Goal: Task Accomplishment & Management: Use online tool/utility

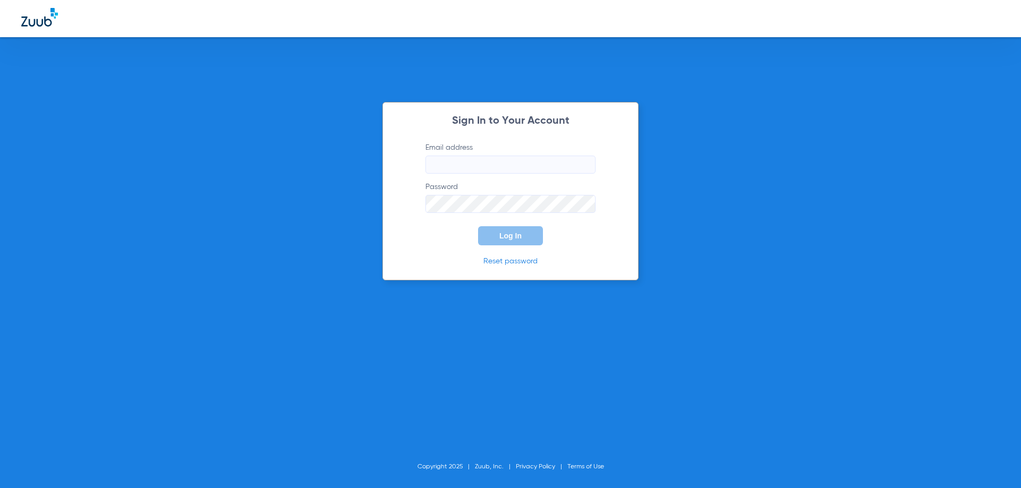
type input "[EMAIL_ADDRESS][DOMAIN_NAME]"
click at [519, 238] on span "Log In" at bounding box center [510, 236] width 22 height 9
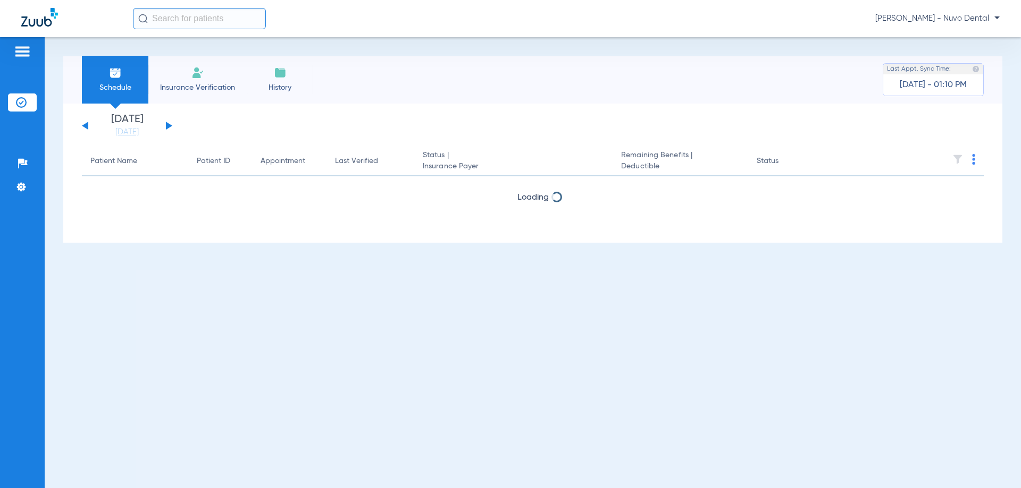
click at [176, 19] on input "text" at bounding box center [199, 18] width 133 height 21
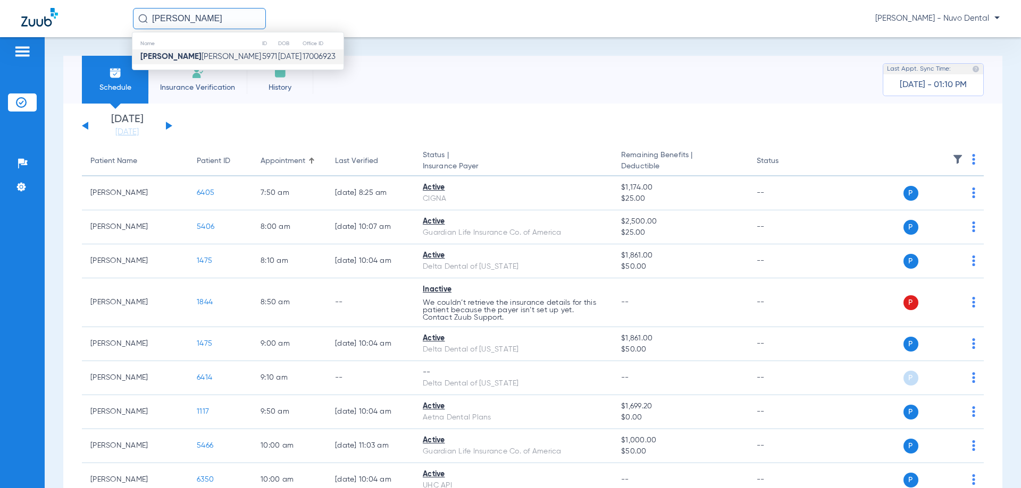
type input "marlene"
click at [262, 57] on td "5971" at bounding box center [270, 56] width 16 height 15
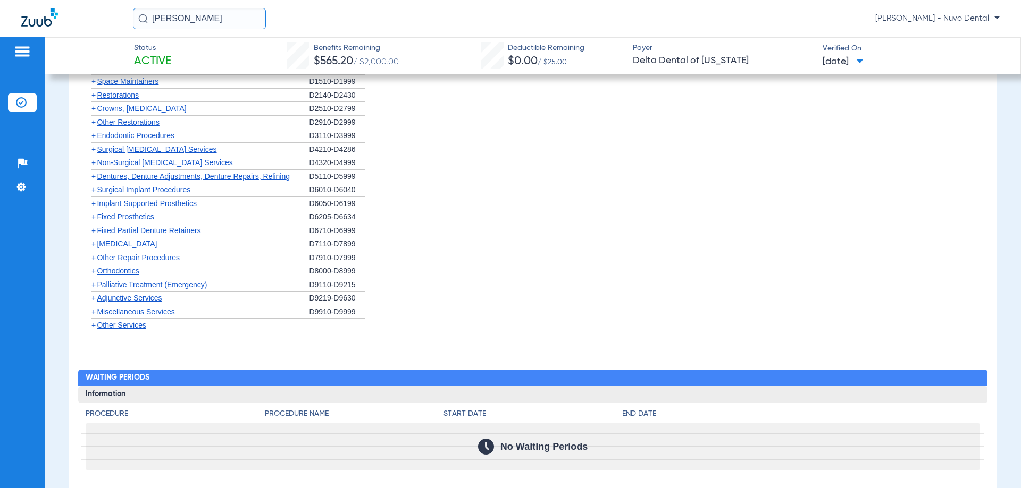
scroll to position [638, 0]
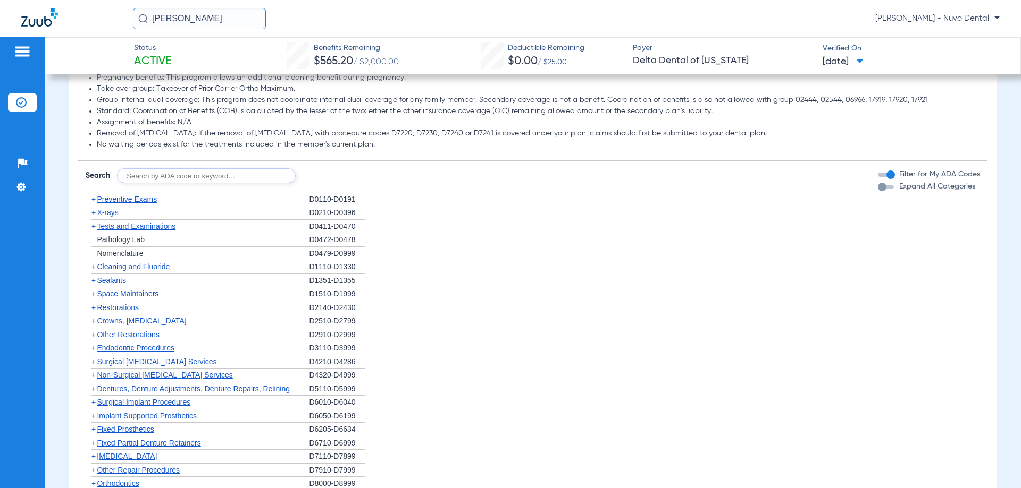
click at [152, 177] on input "text" at bounding box center [206, 176] width 179 height 15
click at [154, 174] on input "text" at bounding box center [206, 176] width 179 height 15
type input "D0120, D0220, D0230, D1110, D1208"
click at [329, 172] on button "Search" at bounding box center [335, 176] width 42 height 15
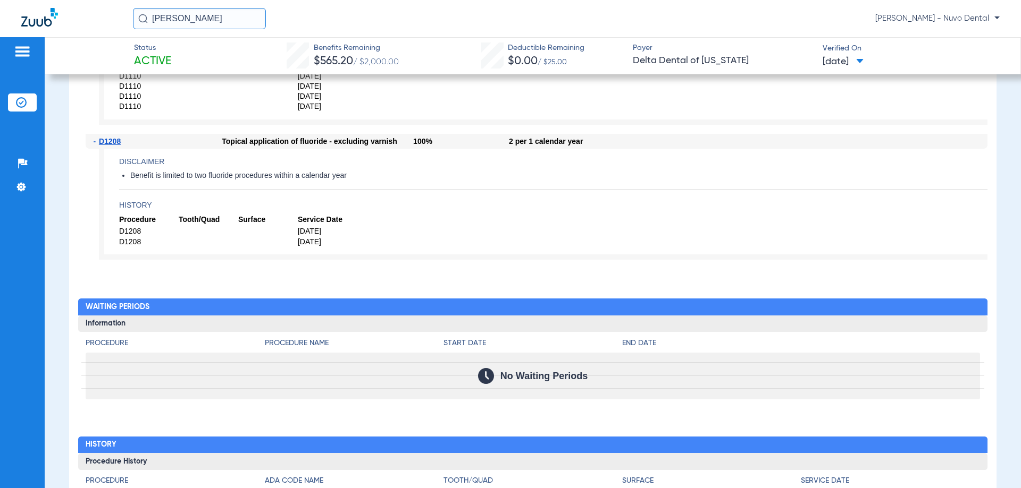
scroll to position [1541, 0]
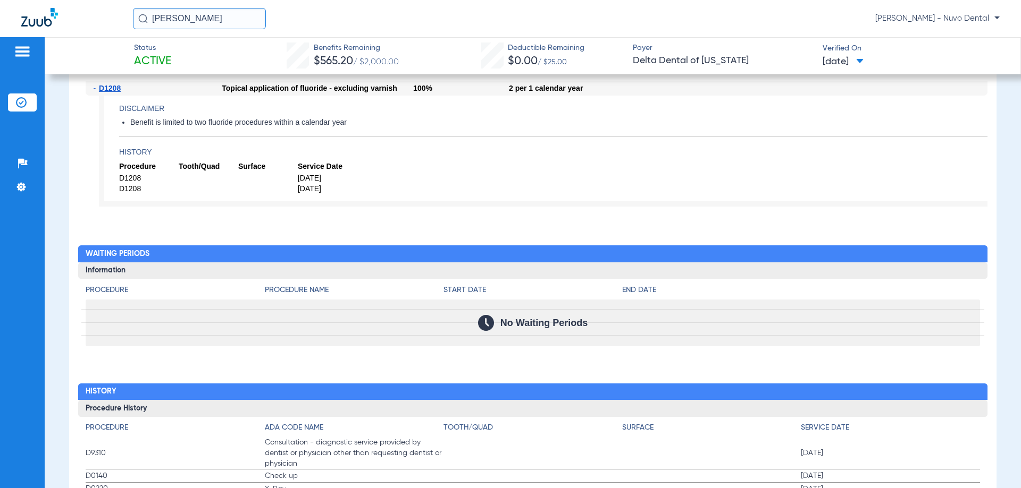
drag, startPoint x: 208, startPoint y: 24, endPoint x: 57, endPoint y: 10, distance: 151.6
click at [68, 13] on div "marlene Mercedes Leoncio - Nuvo Dental" at bounding box center [510, 18] width 1021 height 37
type input "jasmine"
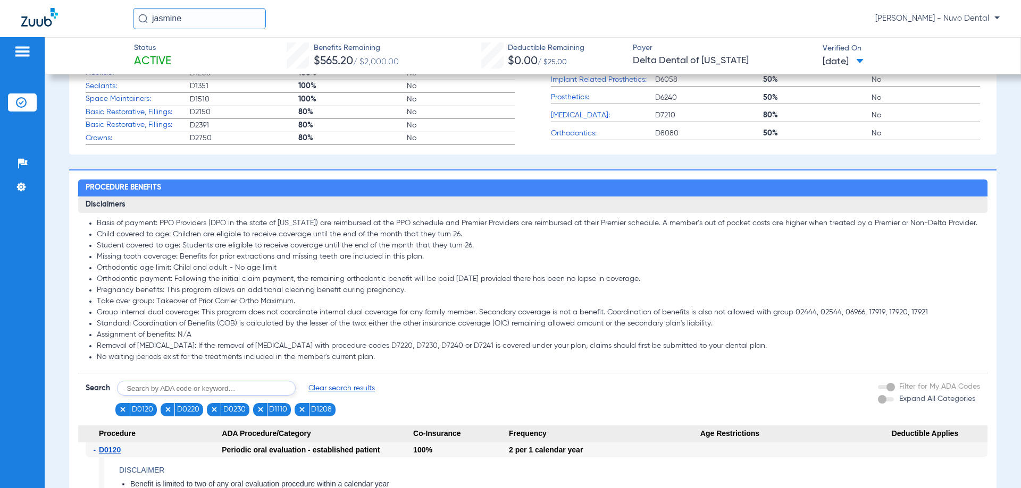
scroll to position [0, 0]
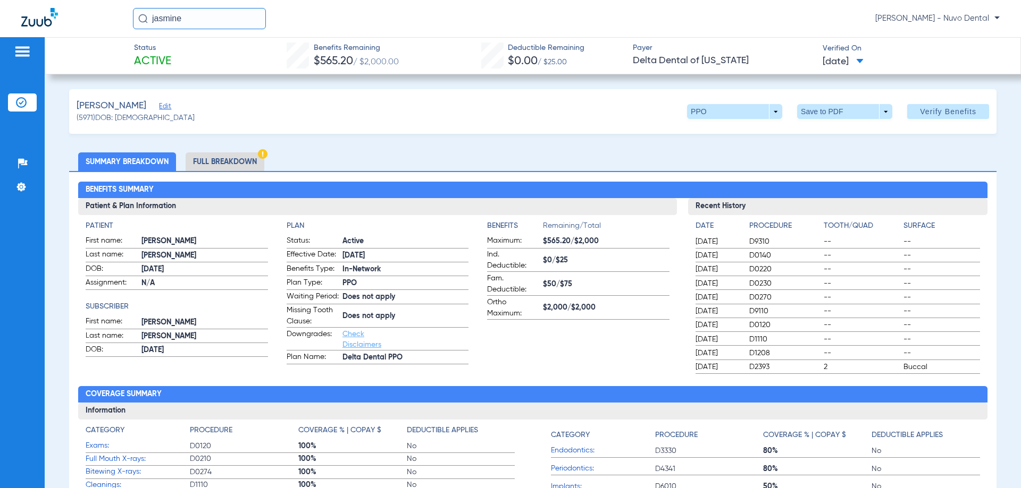
click at [212, 19] on input "jasmine" at bounding box center [199, 18] width 133 height 21
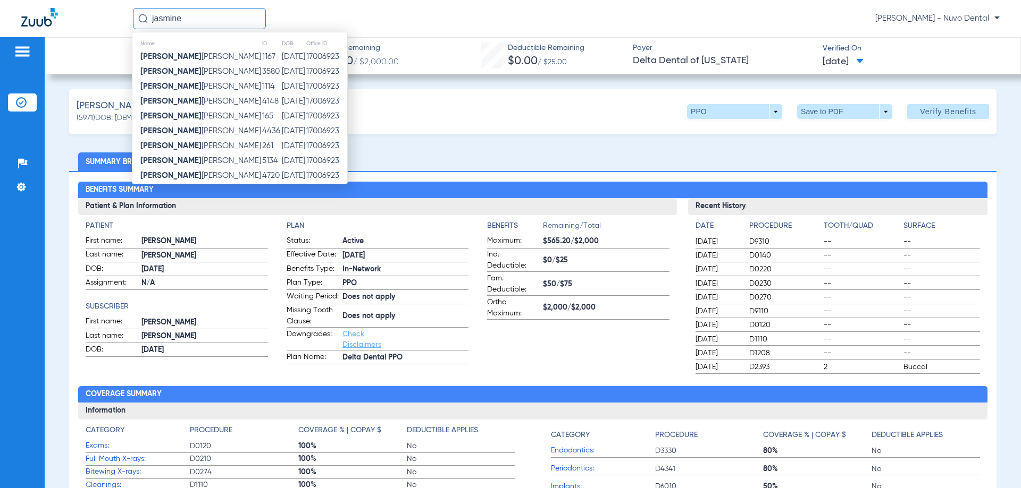
click at [209, 66] on td "Jasmine Benitez" at bounding box center [196, 71] width 129 height 15
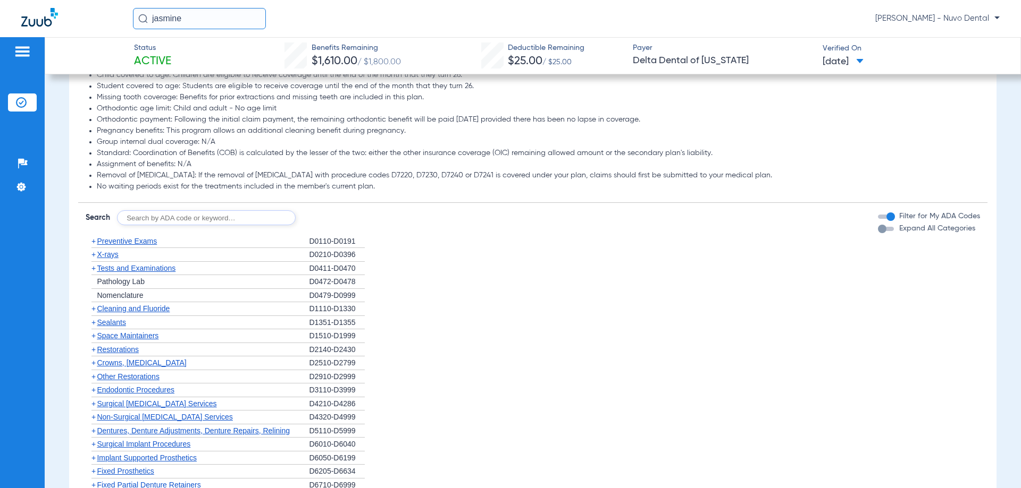
scroll to position [638, 0]
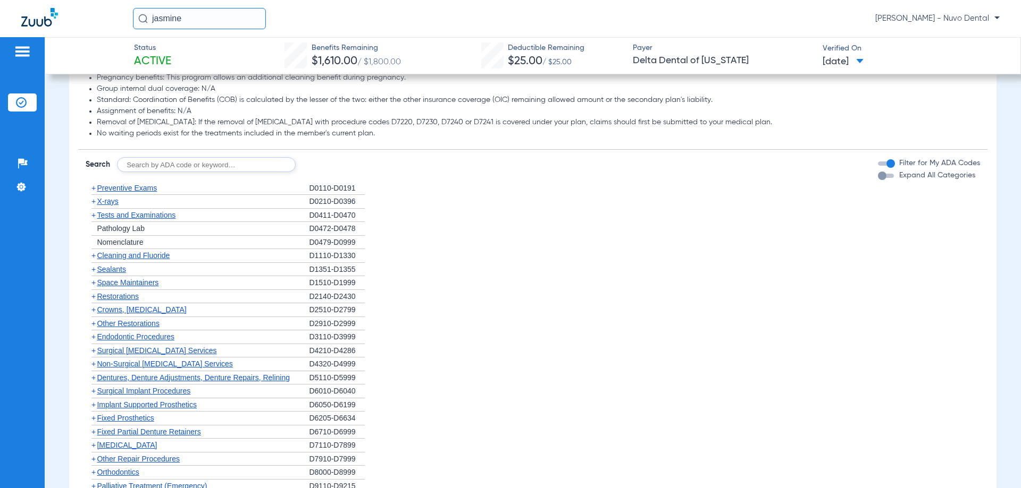
click at [163, 163] on input "text" at bounding box center [206, 164] width 179 height 15
type input "D0120, D1110, D1208"
click at [349, 163] on button "Search" at bounding box center [335, 164] width 42 height 15
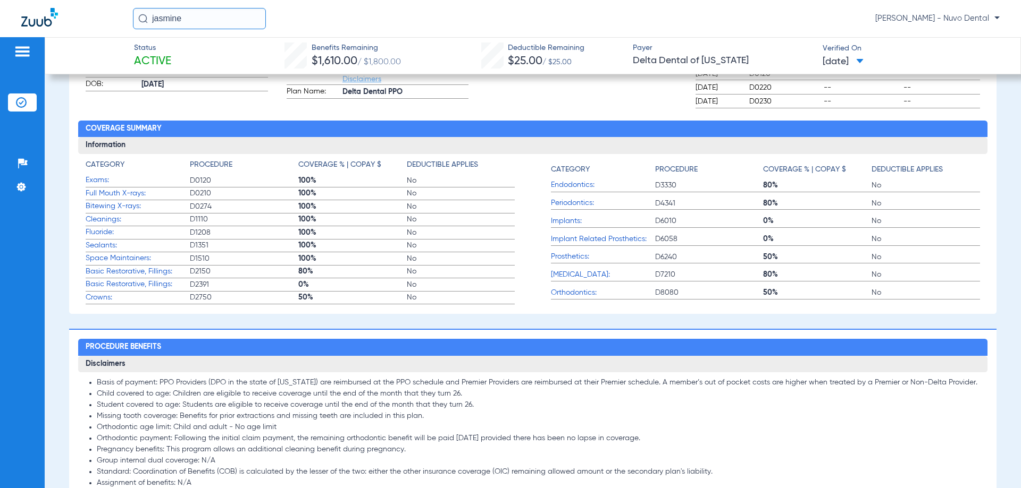
scroll to position [159, 0]
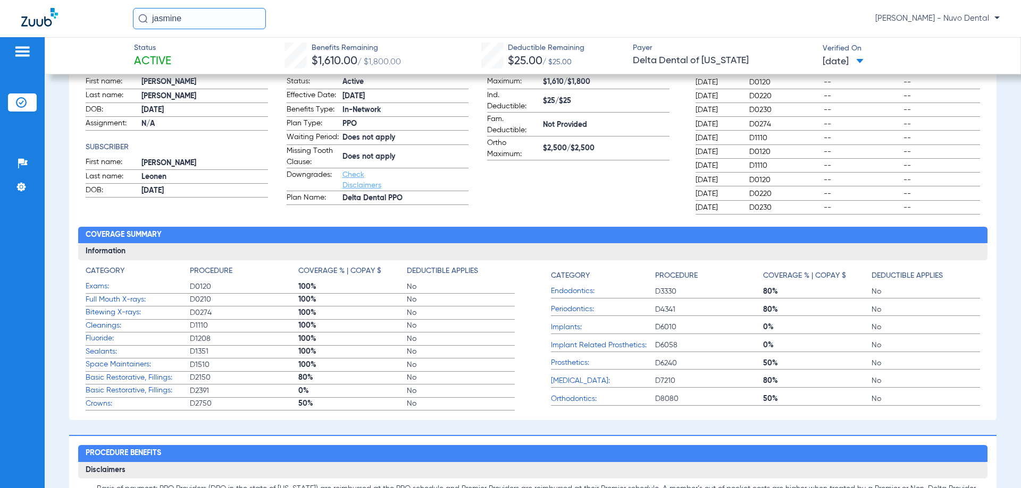
click at [213, 19] on input "jasmine" at bounding box center [199, 18] width 133 height 21
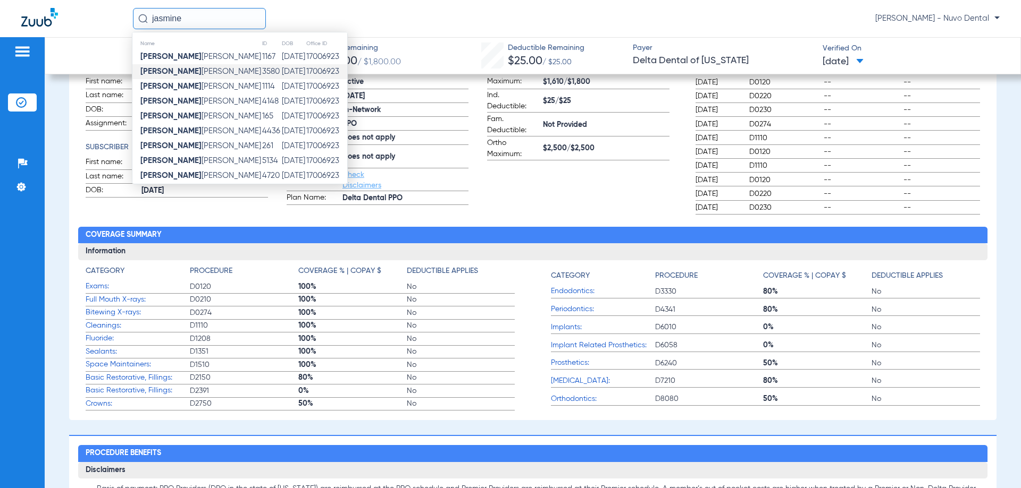
click at [351, 21] on div "jasmine Name ID DOB Office ID Jasmine Aviles 1167 08/26/1996 17006923 Jasmine B…" at bounding box center [566, 18] width 866 height 21
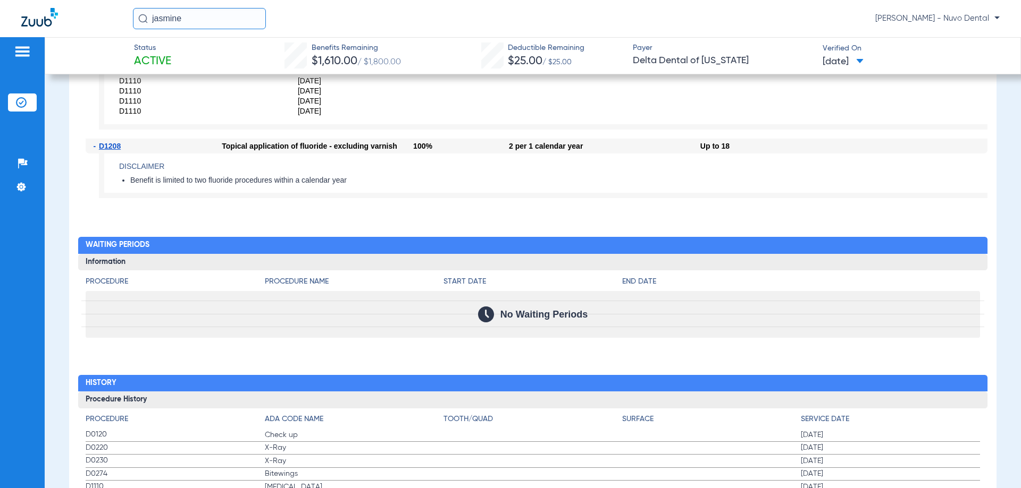
scroll to position [1116, 0]
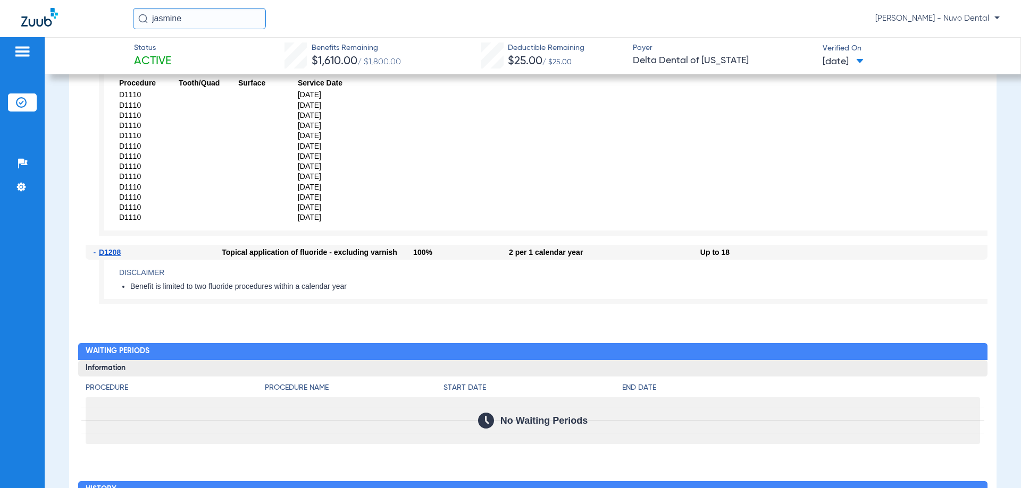
drag, startPoint x: 201, startPoint y: 21, endPoint x: 40, endPoint y: 18, distance: 161.6
click at [39, 19] on div "jasmine Mercedes Leoncio - Nuvo Dental" at bounding box center [510, 18] width 1021 height 37
type input "[PERSON_NAME]"
click at [205, 6] on div "jagdip Mercedes Leoncio - Nuvo Dental" at bounding box center [510, 18] width 1021 height 37
click at [204, 19] on input "[PERSON_NAME]" at bounding box center [199, 18] width 133 height 21
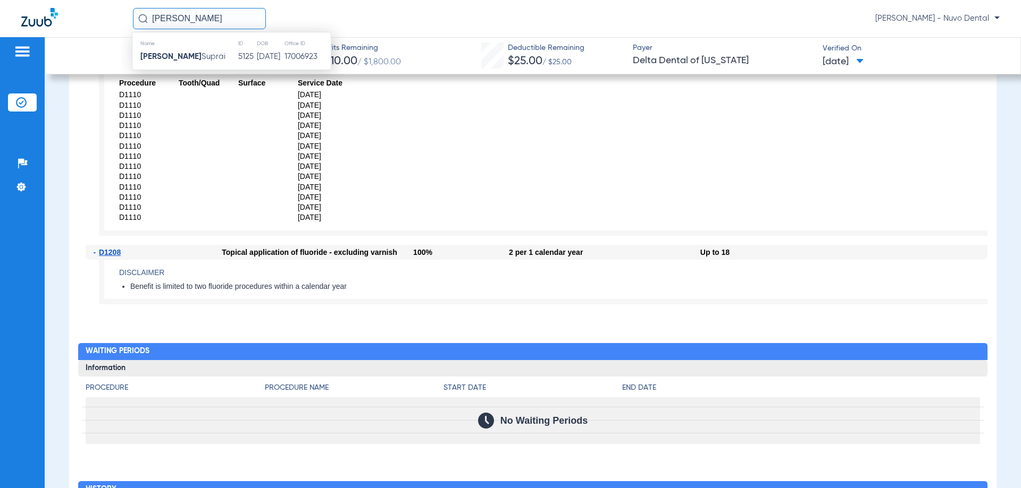
click at [196, 45] on th "Name" at bounding box center [184, 44] width 105 height 12
click at [194, 52] on td "Jagdip Suprai" at bounding box center [184, 56] width 105 height 15
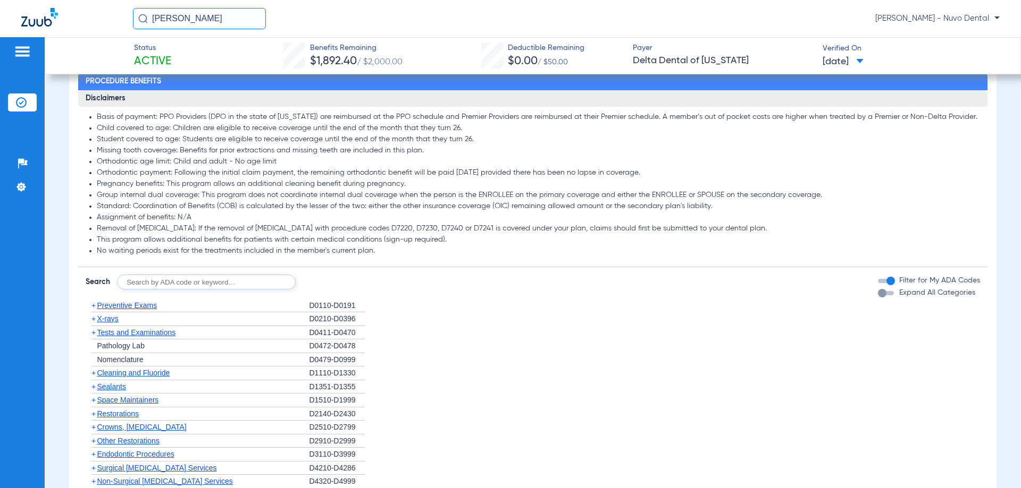
scroll to position [266, 0]
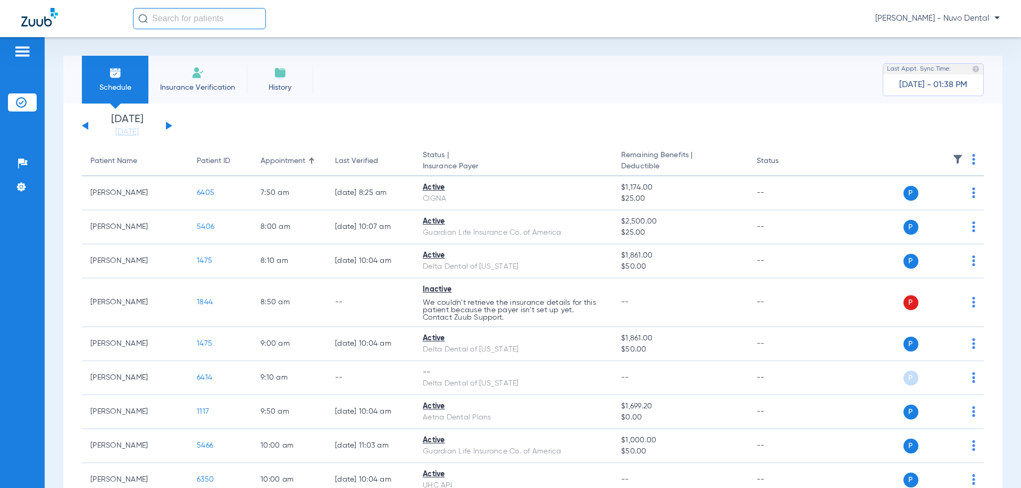
click at [209, 12] on input "text" at bounding box center [199, 18] width 133 height 21
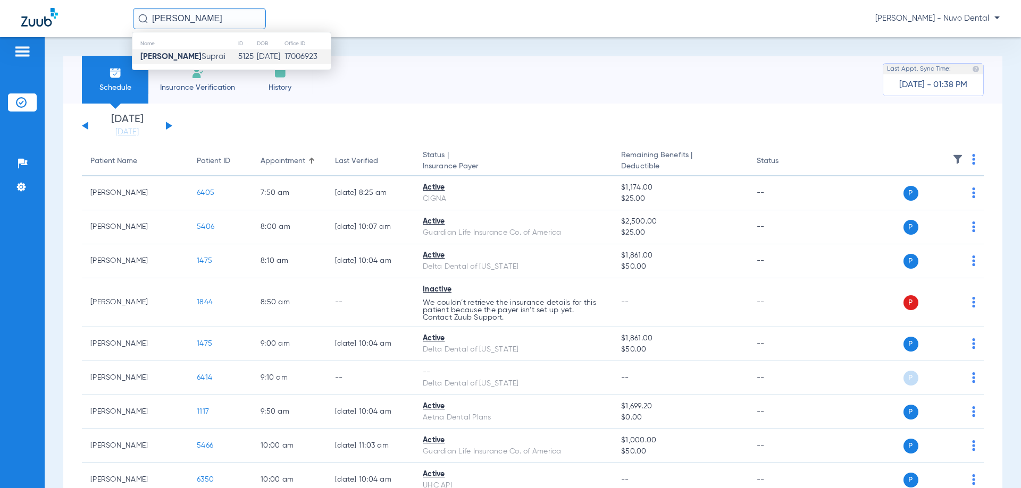
type input "[PERSON_NAME]"
click at [238, 63] on td "5125" at bounding box center [247, 56] width 19 height 15
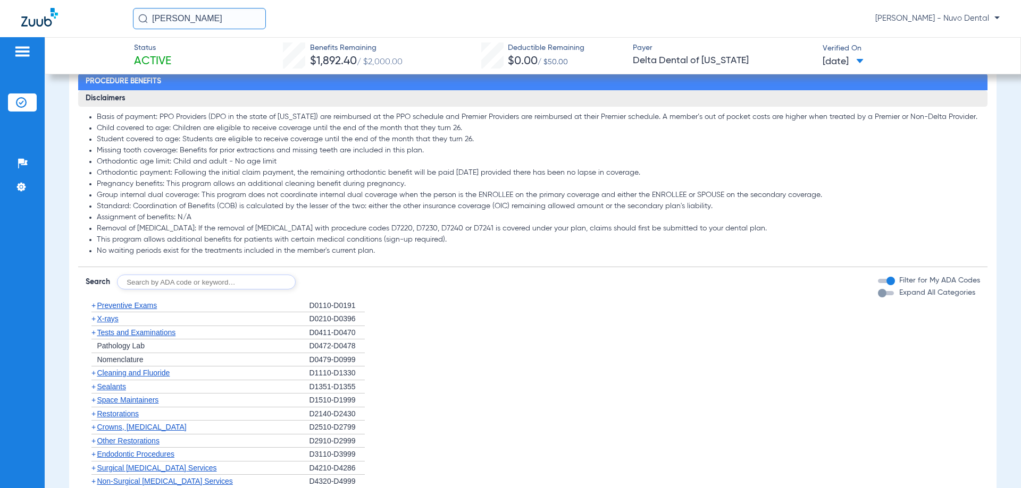
scroll to position [691, 0]
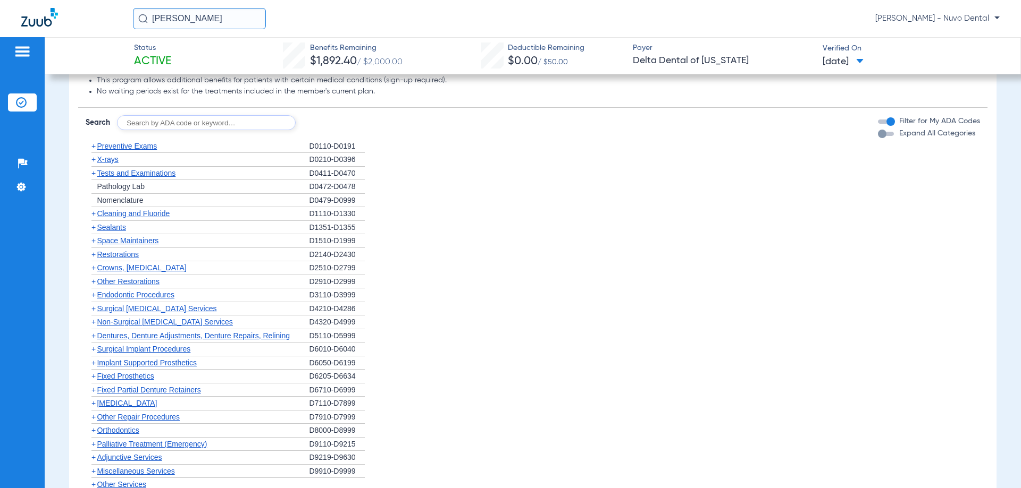
click at [176, 123] on input "text" at bounding box center [206, 122] width 179 height 15
type input "D0120, D0220, D0230, D4910, D1208, D0274"
click at [336, 117] on button "Search" at bounding box center [335, 122] width 42 height 15
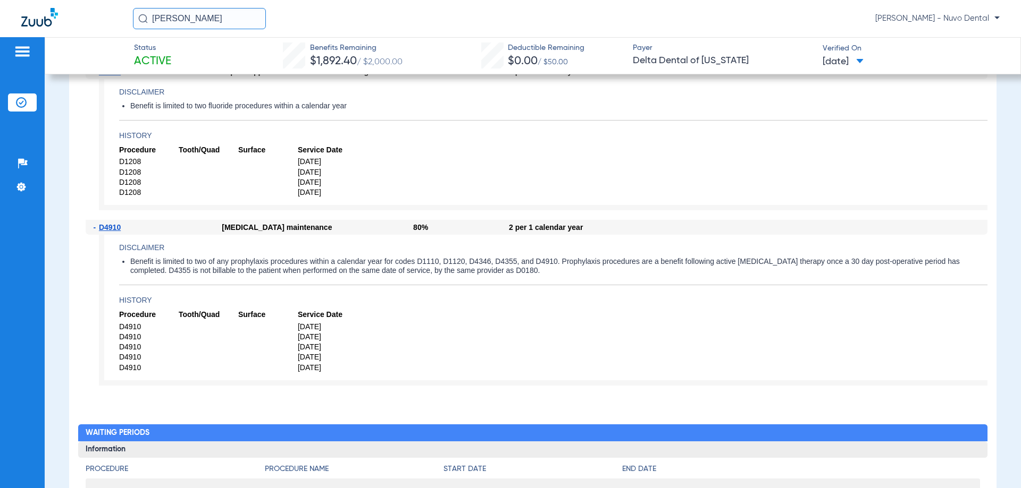
scroll to position [1382, 0]
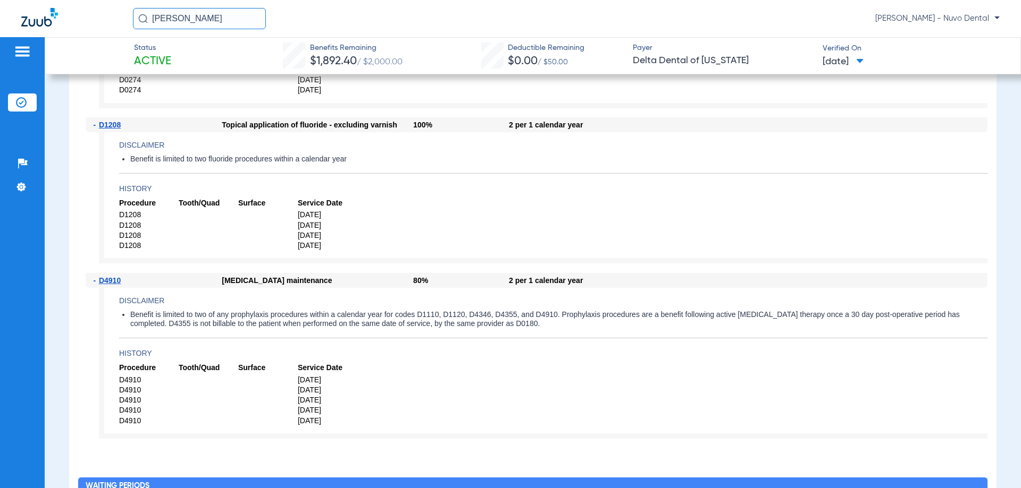
click at [209, 19] on input "[PERSON_NAME]" at bounding box center [199, 18] width 133 height 21
click at [194, 21] on input "[PERSON_NAME]" at bounding box center [199, 18] width 133 height 21
click at [210, 15] on input "[PERSON_NAME]" at bounding box center [199, 18] width 133 height 21
click at [247, 16] on input "[PERSON_NAME]" at bounding box center [199, 18] width 133 height 21
click at [214, 14] on input "[PERSON_NAME]" at bounding box center [199, 18] width 133 height 21
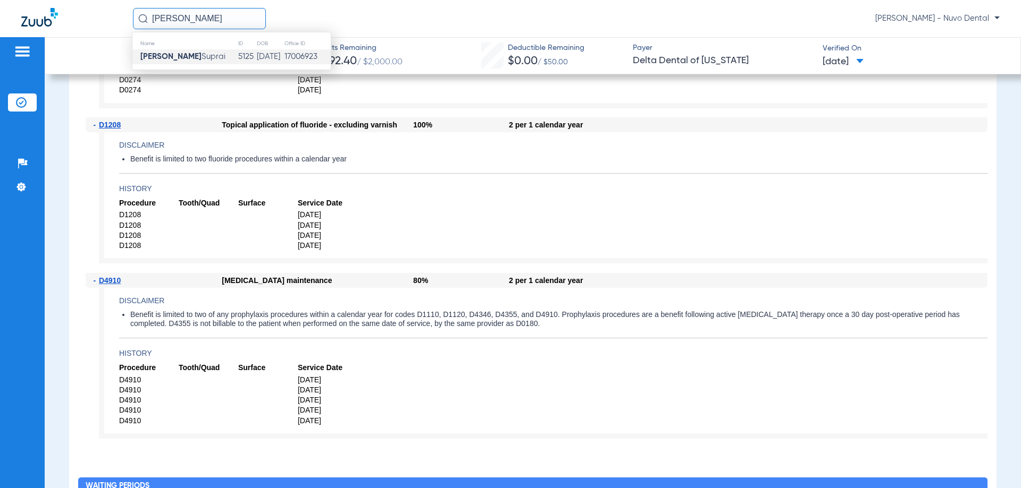
click at [200, 21] on input "[PERSON_NAME]" at bounding box center [199, 18] width 133 height 21
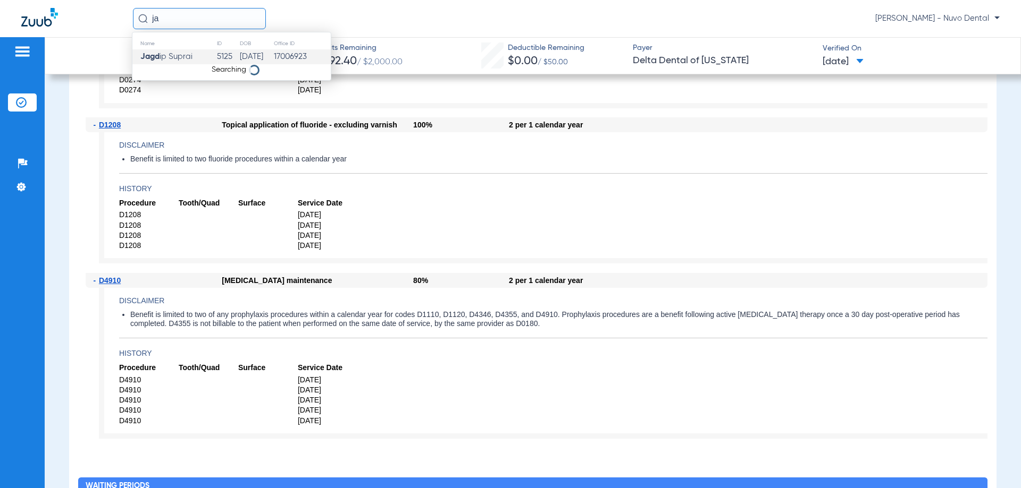
type input "j"
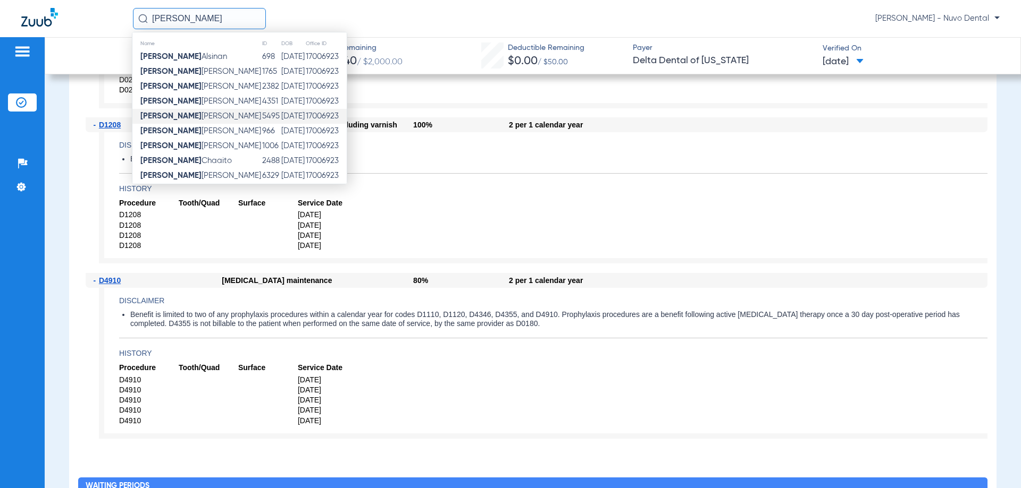
type input "[PERSON_NAME]"
click at [215, 116] on td "[PERSON_NAME]" at bounding box center [196, 116] width 129 height 15
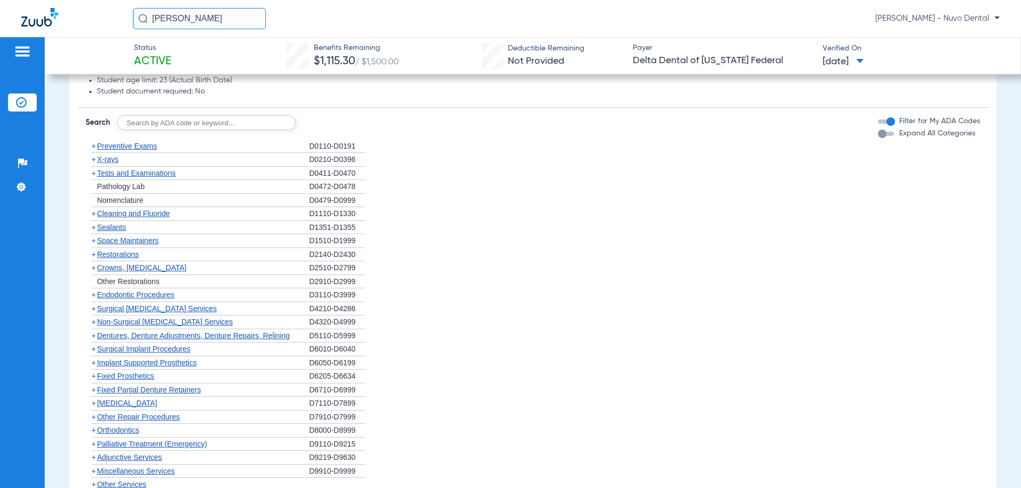
scroll to position [532, 0]
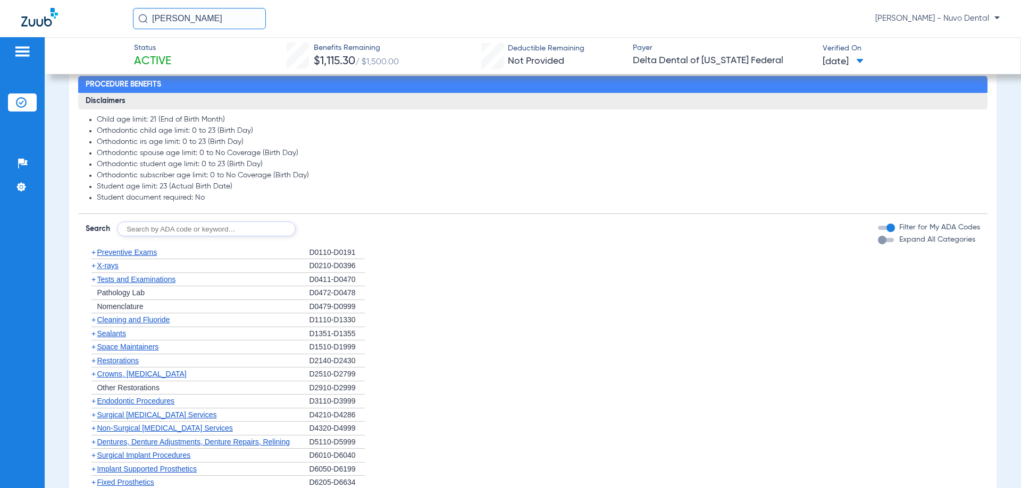
click at [149, 180] on li "Orthodontic subscriber age limit: 0 to No Coverage (Birth Day)" at bounding box center [538, 176] width 882 height 10
click at [164, 177] on li "Orthodontic subscriber age limit: 0 to No Coverage (Birth Day)" at bounding box center [538, 176] width 882 height 10
click at [149, 177] on li "Orthodontic subscriber age limit: 0 to No Coverage (Birth Day)" at bounding box center [538, 176] width 882 height 10
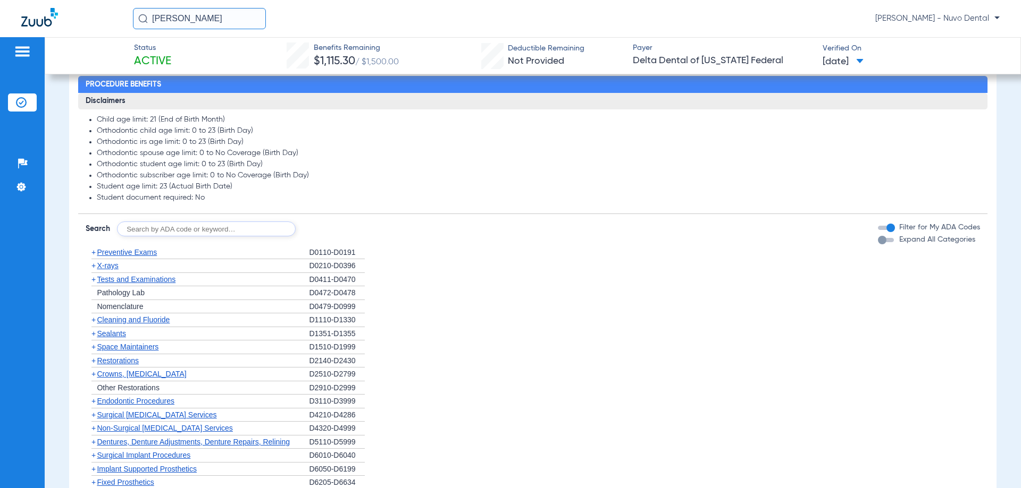
click at [163, 224] on input "text" at bounding box center [206, 229] width 179 height 15
type input "D4910, D1208, D0120"
click at [332, 231] on button "Search" at bounding box center [335, 229] width 42 height 15
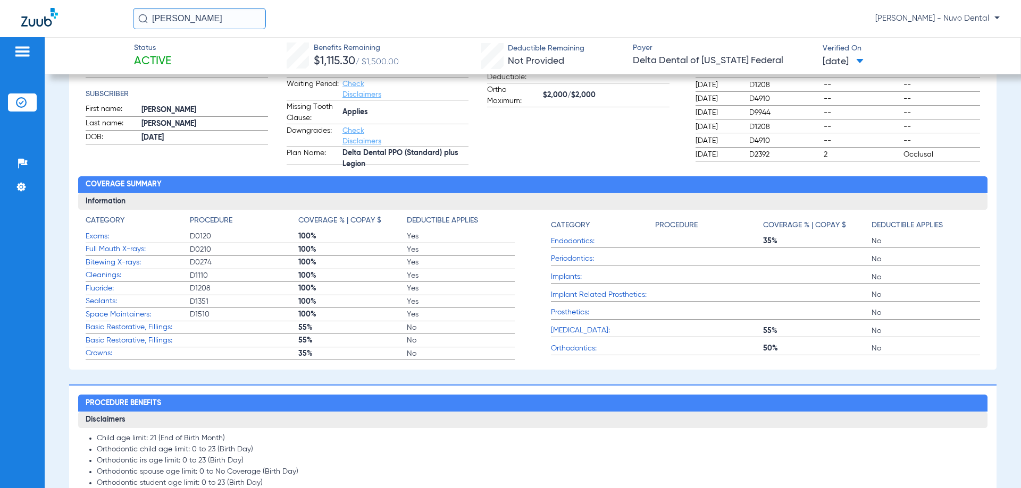
scroll to position [0, 0]
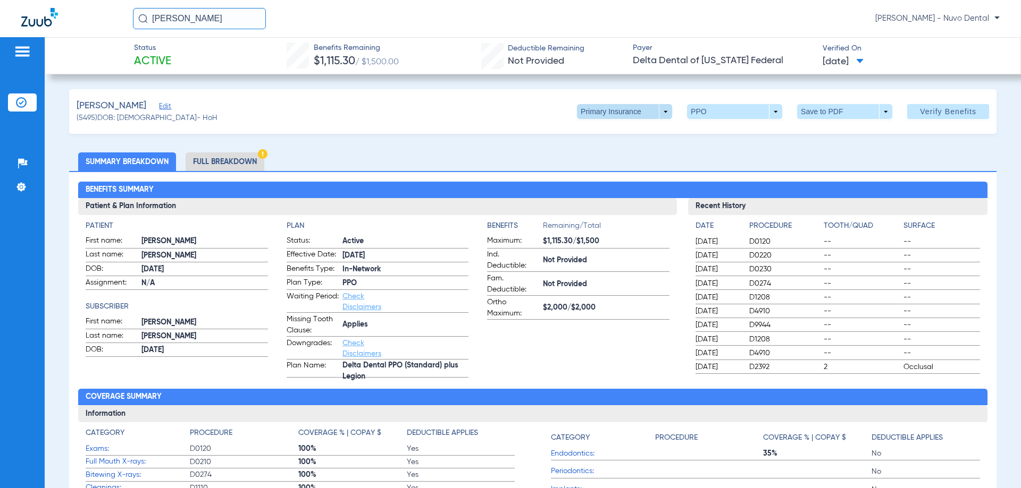
click at [625, 108] on span at bounding box center [625, 112] width 26 height 26
click at [618, 151] on span "Secondary Insurance" at bounding box center [613, 153] width 70 height 7
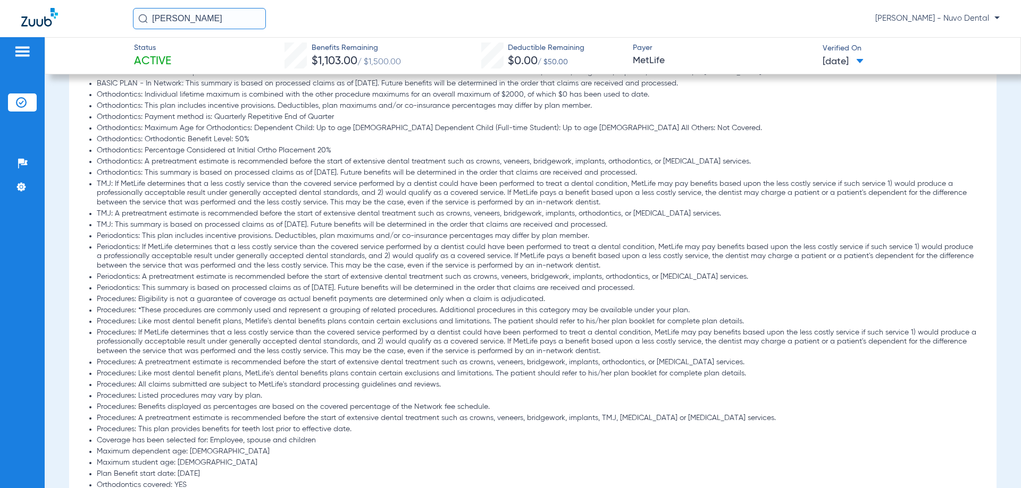
scroll to position [957, 0]
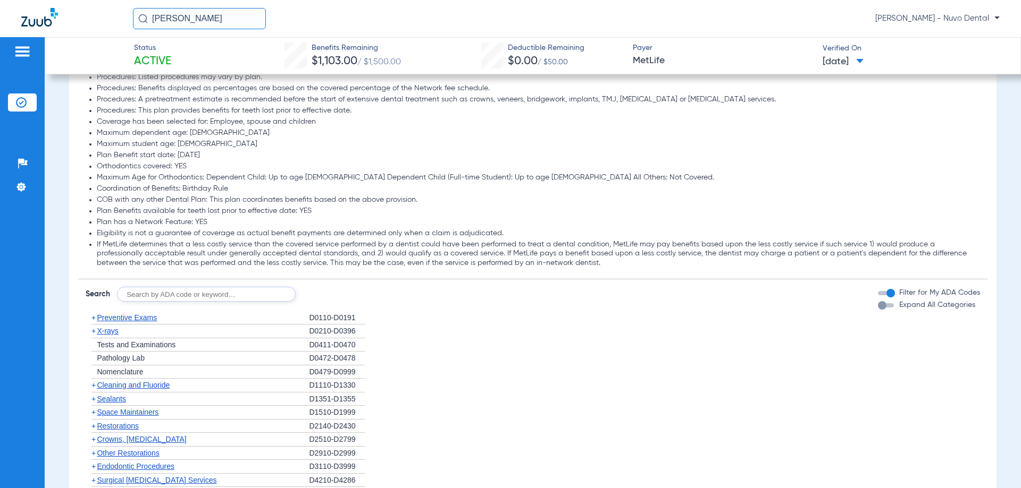
click at [197, 292] on input "text" at bounding box center [206, 294] width 179 height 15
type input "D4910"
click at [335, 293] on button "Search" at bounding box center [335, 294] width 42 height 15
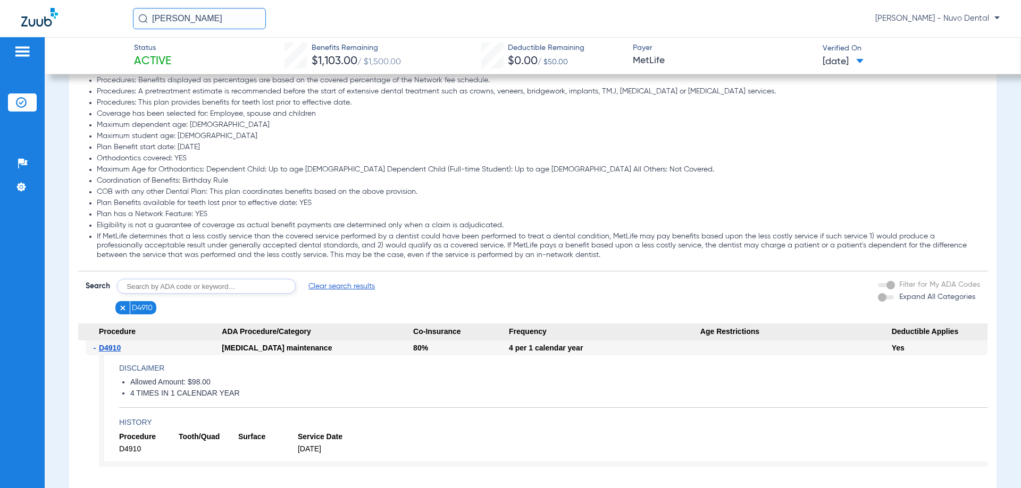
scroll to position [1018, 0]
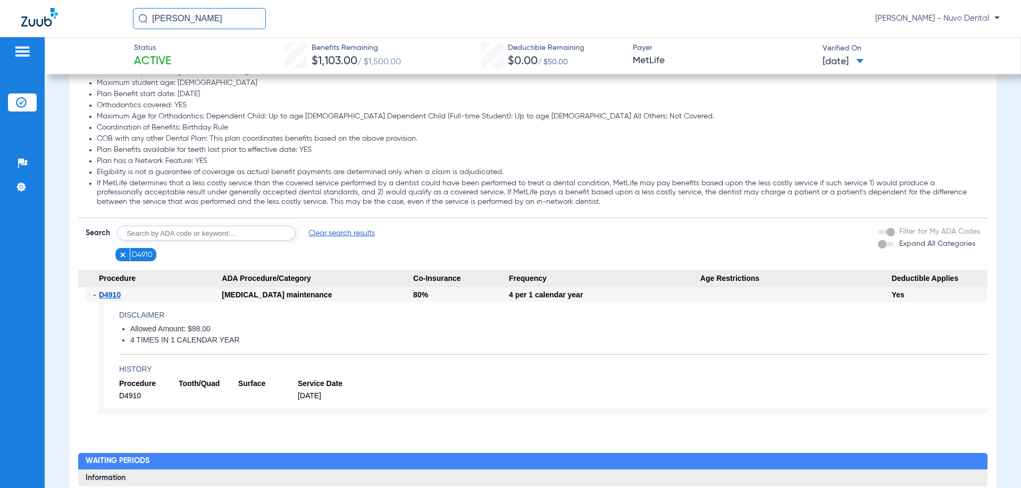
drag, startPoint x: 200, startPoint y: 21, endPoint x: 23, endPoint y: 24, distance: 177.0
click at [22, 24] on div "[PERSON_NAME] [PERSON_NAME] - [PERSON_NAME]" at bounding box center [510, 18] width 1021 height 37
click at [222, 22] on input "tarun" at bounding box center [199, 18] width 133 height 21
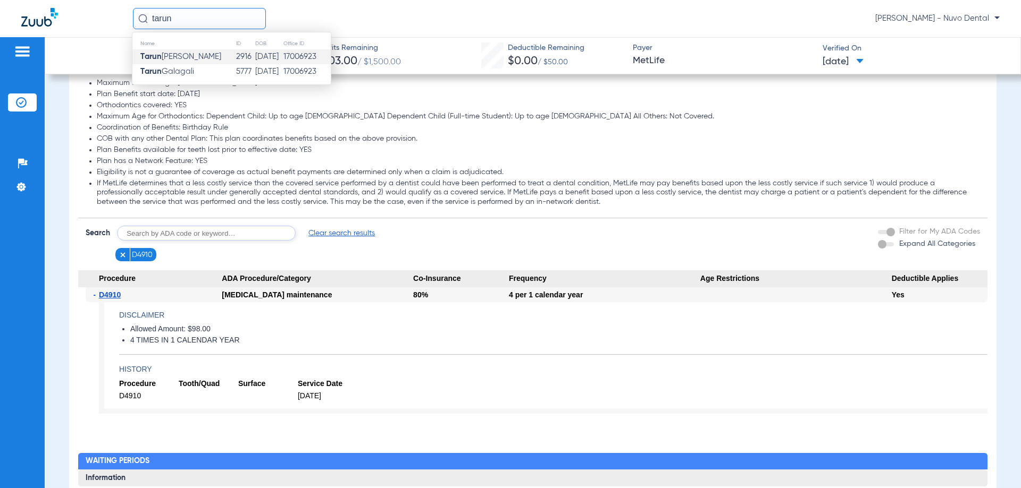
type input "tarun"
click at [208, 57] on td "[PERSON_NAME]" at bounding box center [183, 56] width 103 height 15
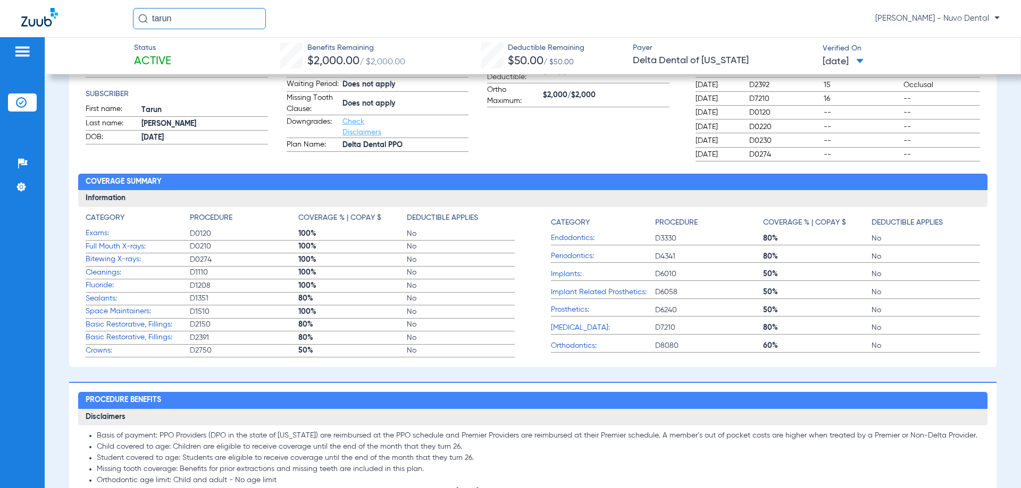
scroll to position [266, 0]
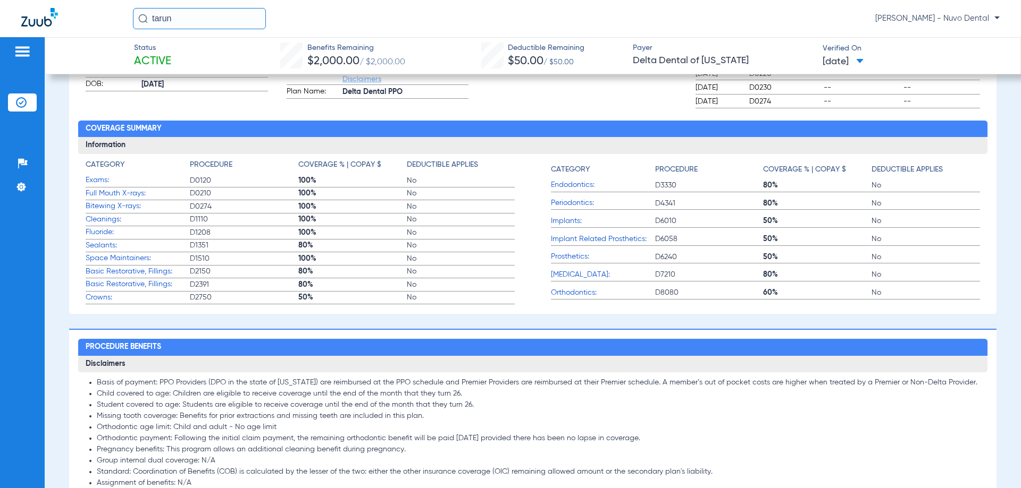
click at [347, 35] on div "[PERSON_NAME] - Nuvo Dental" at bounding box center [510, 18] width 1021 height 37
click at [229, 21] on input "tarun" at bounding box center [199, 18] width 133 height 21
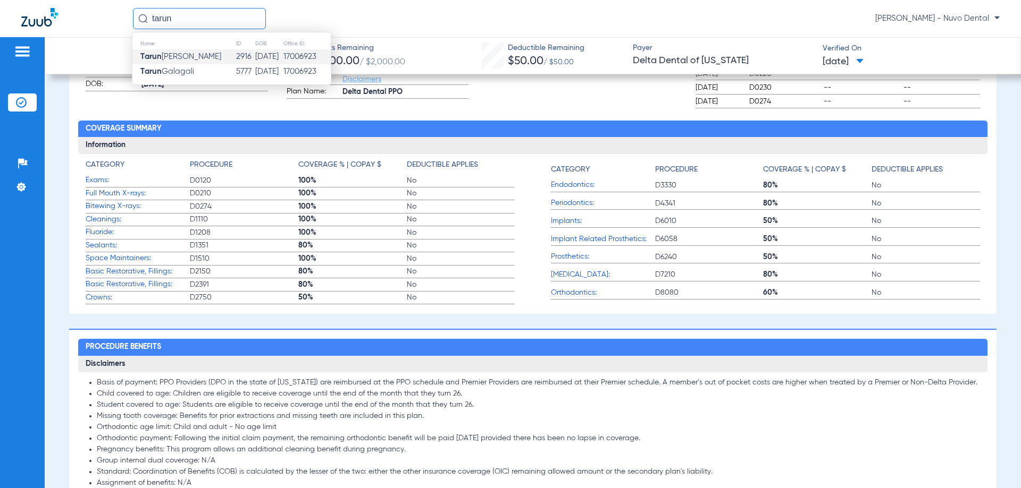
click at [240, 99] on div "Patient First name: [PERSON_NAME] Last name: [PERSON_NAME] DOB: [DEMOGRAPHIC_DA…" at bounding box center [177, 27] width 182 height 144
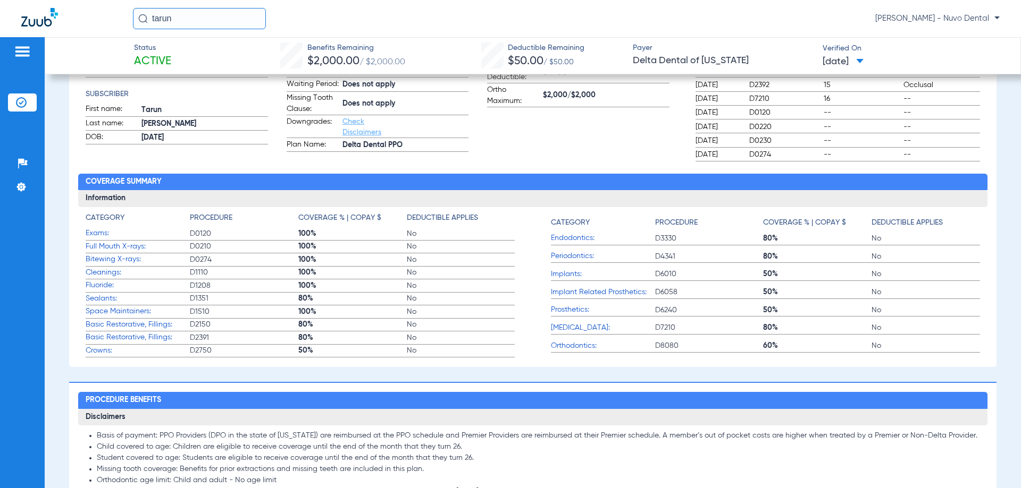
scroll to position [0, 0]
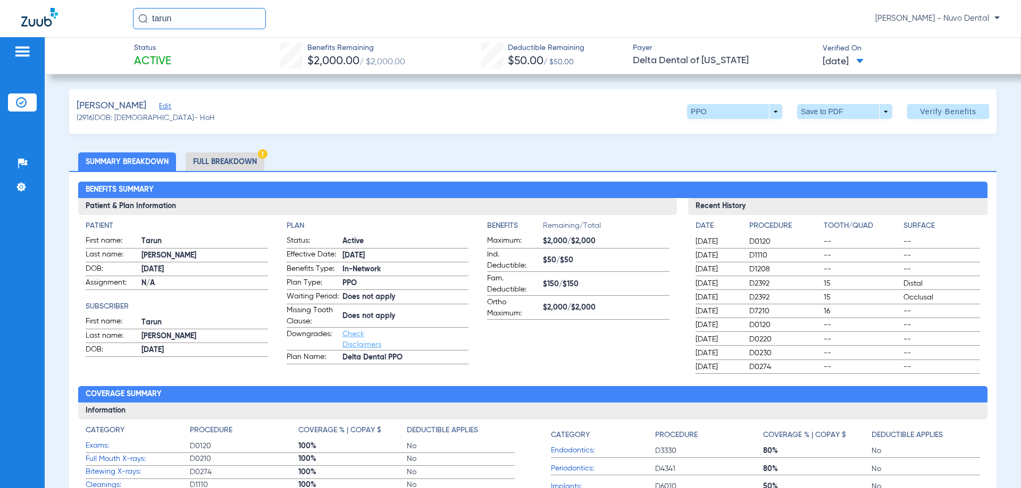
click at [201, 20] on input "tarun" at bounding box center [199, 18] width 133 height 21
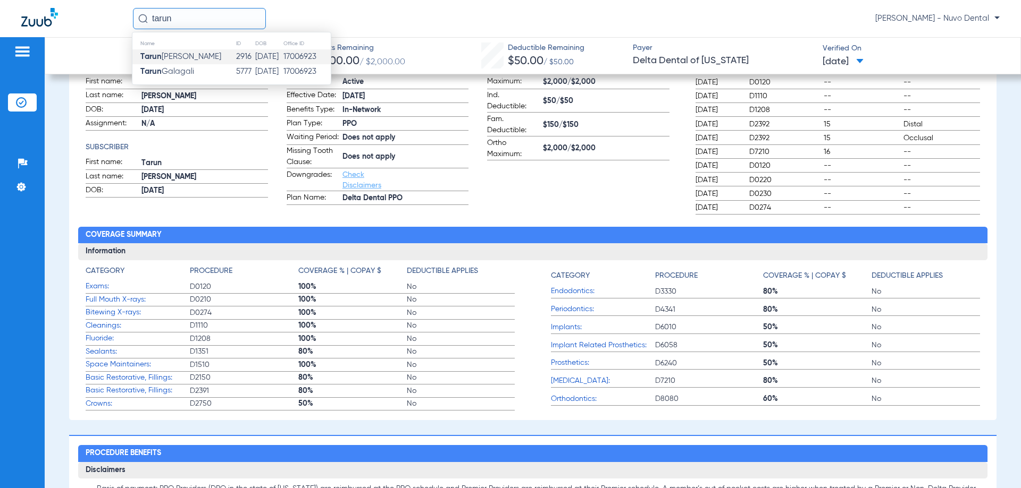
scroll to position [372, 0]
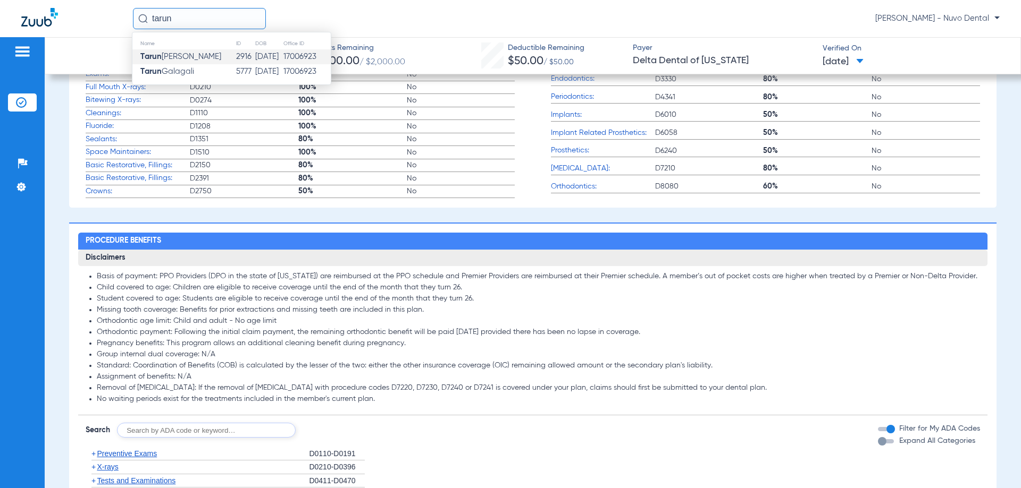
click at [161, 429] on input "text" at bounding box center [206, 430] width 179 height 15
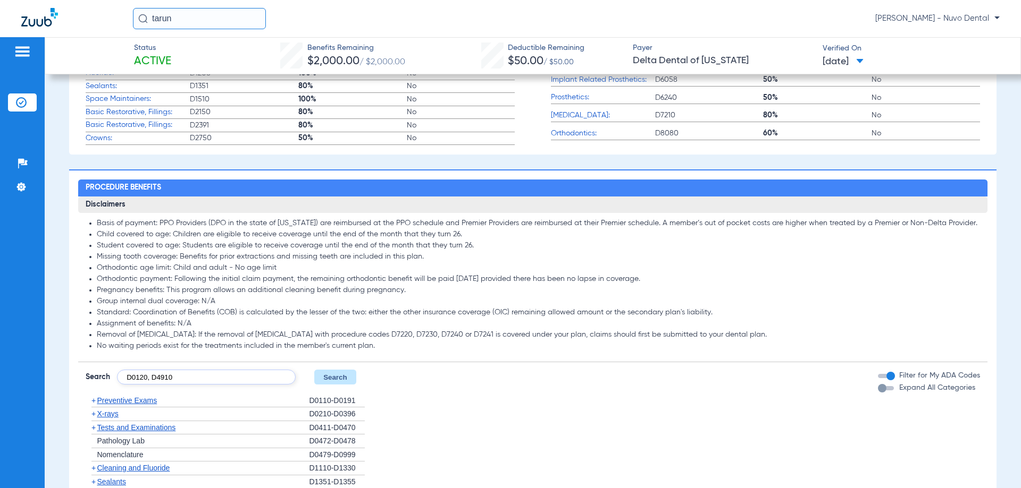
scroll to position [478, 0]
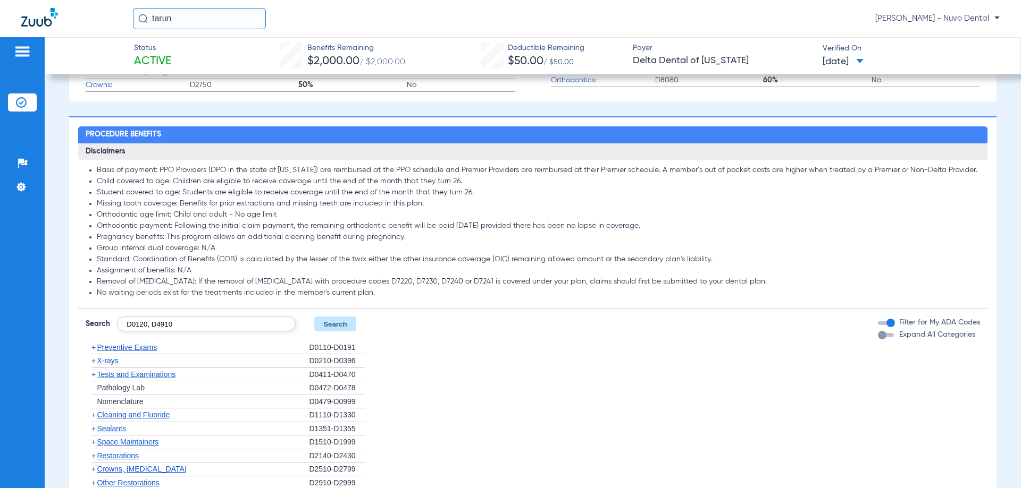
click at [196, 327] on input "D0120, D4910" at bounding box center [206, 324] width 179 height 15
click at [174, 328] on input "D0120, D4910" at bounding box center [206, 324] width 179 height 15
type input "D0120, D1110, D1208"
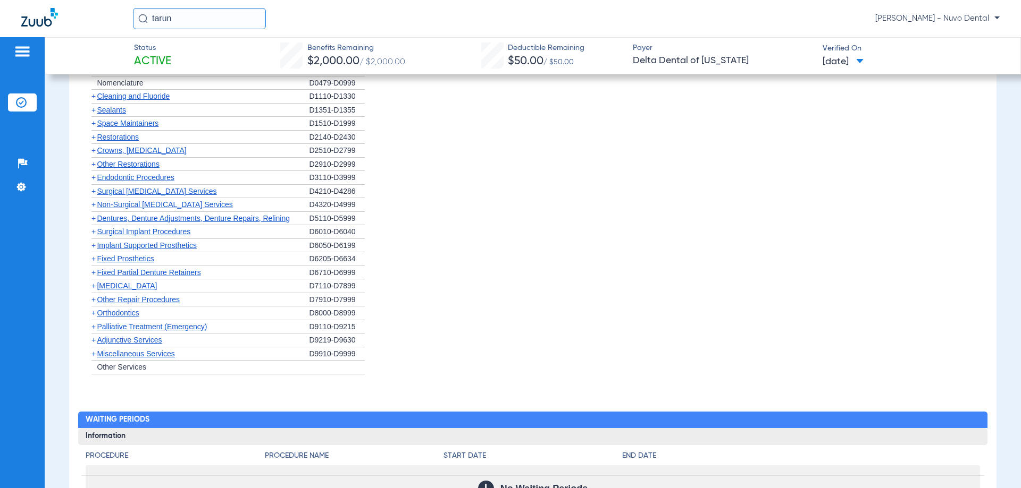
scroll to position [585, 0]
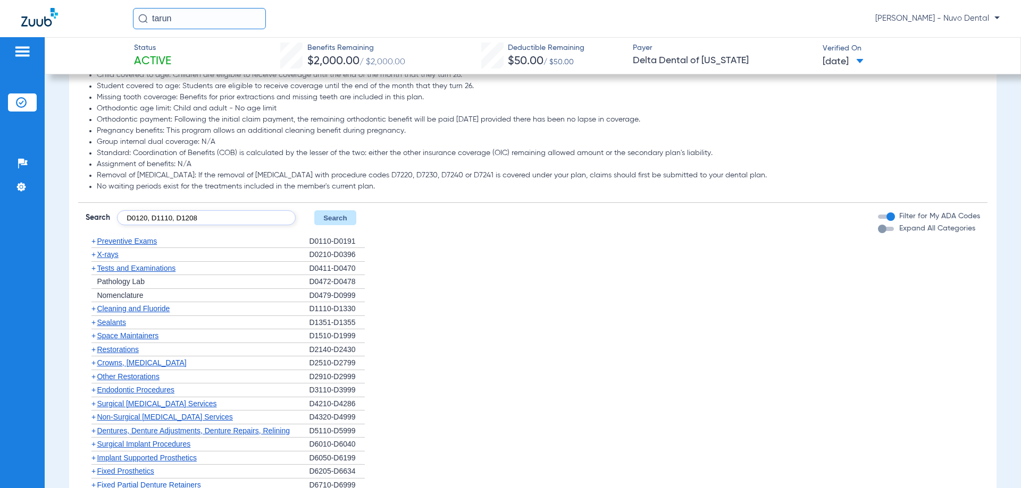
click at [342, 223] on button "Search" at bounding box center [335, 217] width 42 height 15
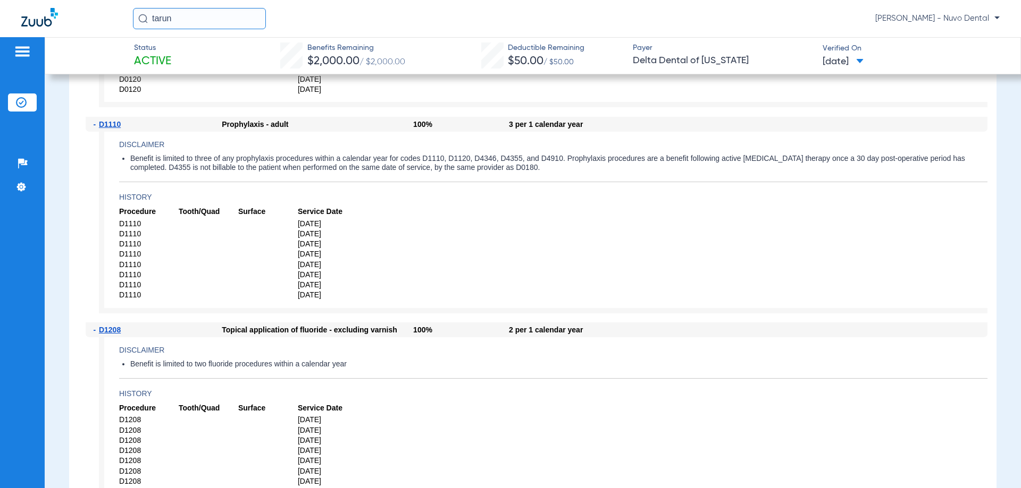
scroll to position [1063, 0]
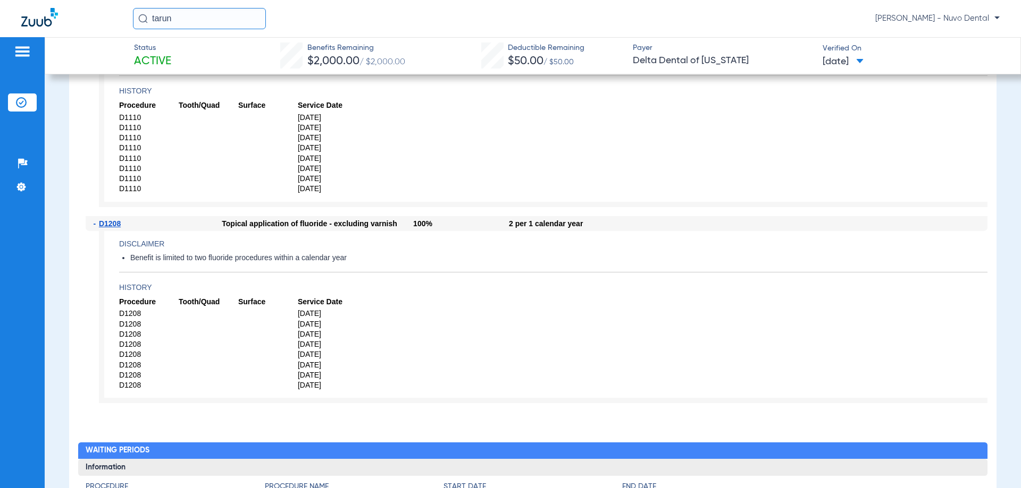
click at [108, 22] on div "[PERSON_NAME] - Nuvo Dental" at bounding box center [510, 18] width 1021 height 37
click at [206, 14] on input "bessy" at bounding box center [199, 18] width 133 height 21
type input "bessy"
click at [180, 50] on td "[PERSON_NAME]" at bounding box center [184, 56] width 105 height 15
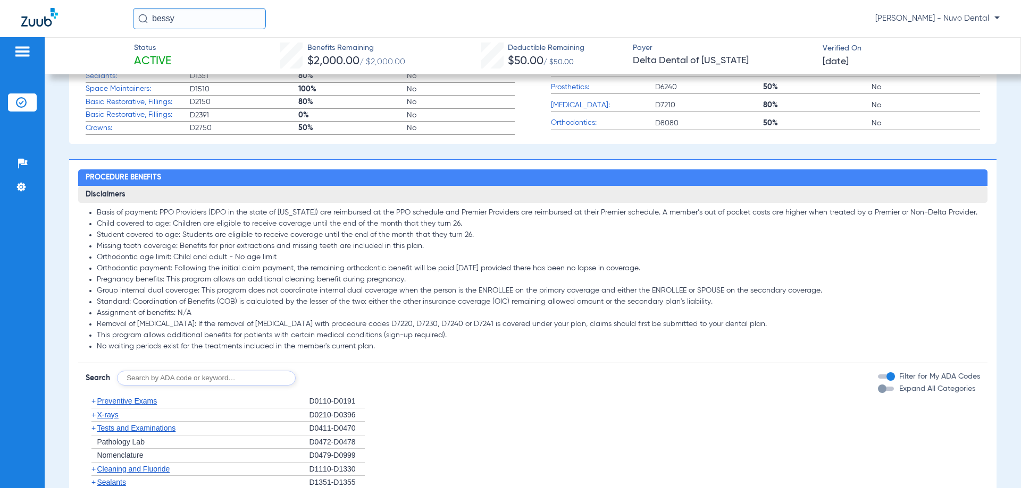
scroll to position [532, 0]
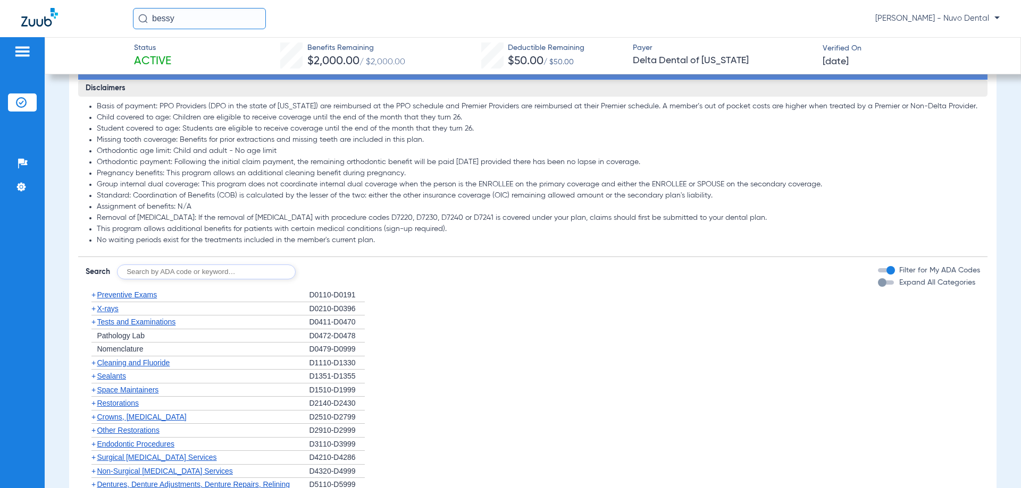
click at [153, 280] on input "text" at bounding box center [206, 272] width 179 height 15
type input "D"
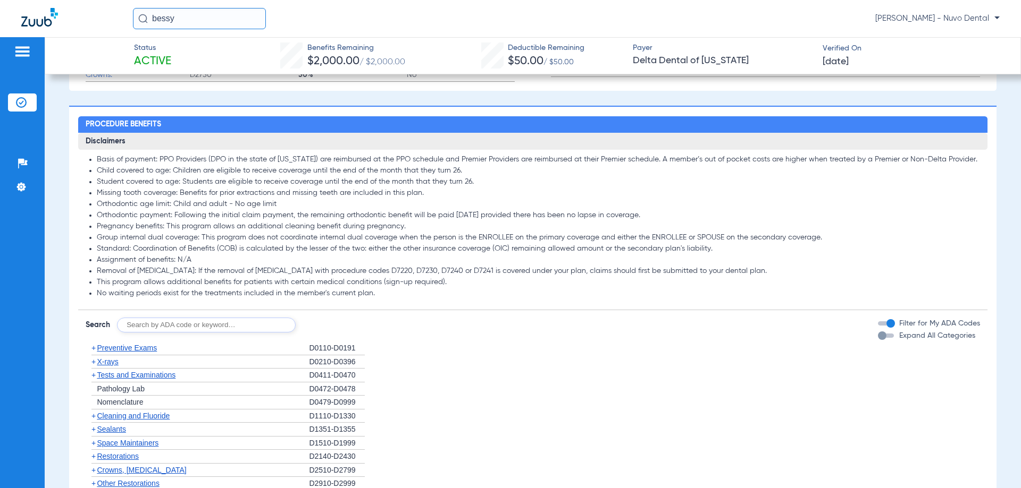
scroll to position [585, 0]
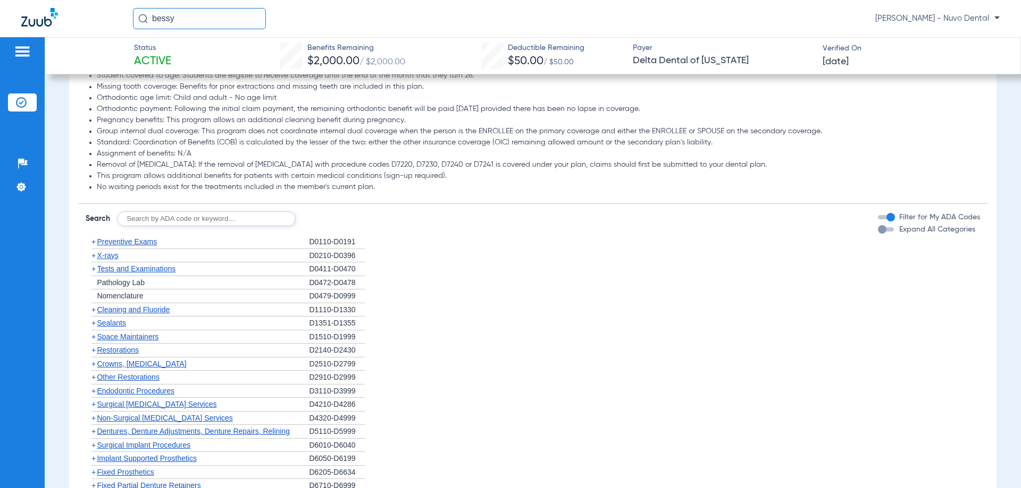
click at [147, 226] on input "text" at bounding box center [206, 219] width 179 height 15
type input "D0120, D1110, D1208"
click at [351, 226] on button "Search" at bounding box center [335, 219] width 42 height 15
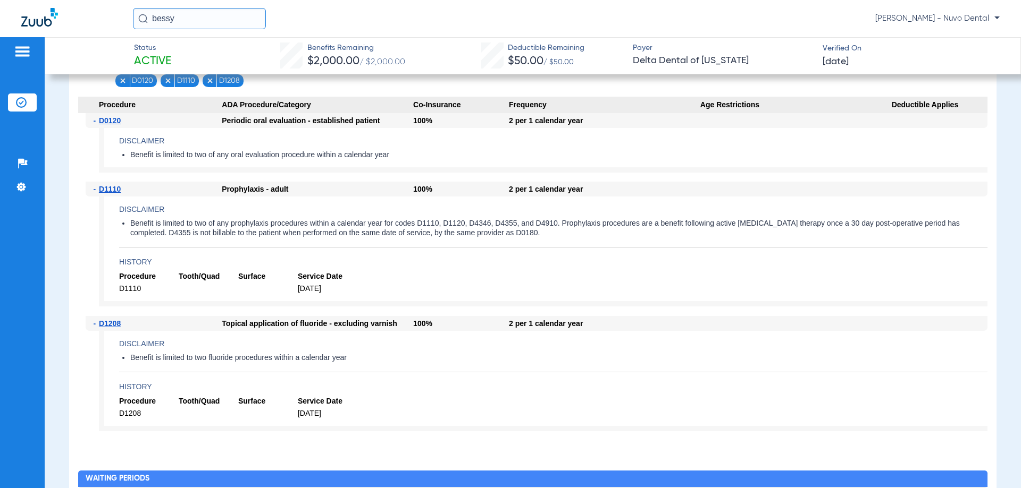
scroll to position [638, 0]
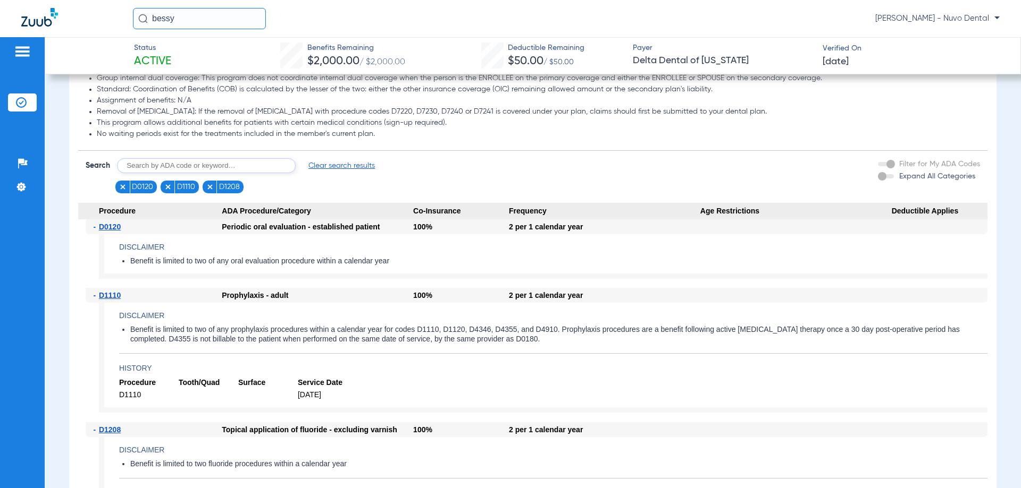
click at [168, 173] on input "text" at bounding box center [206, 165] width 179 height 15
type input "D0220, D0274"
click button "Search" at bounding box center [335, 165] width 42 height 15
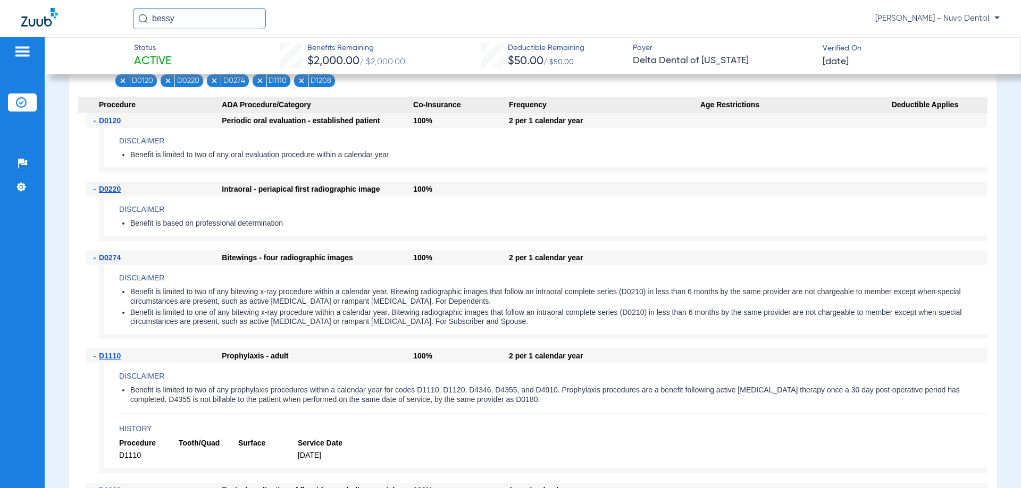
scroll to position [850, 0]
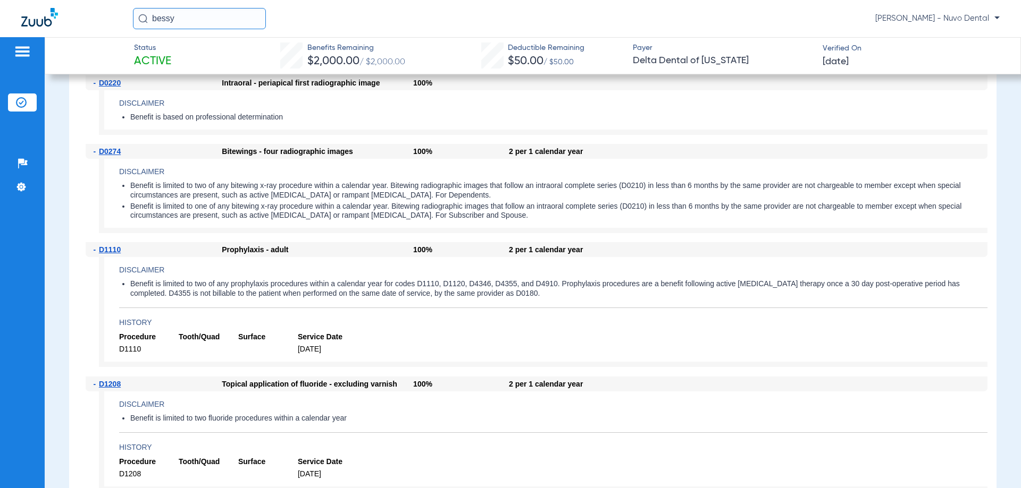
drag, startPoint x: 178, startPoint y: 22, endPoint x: 133, endPoint y: 22, distance: 45.2
click at [134, 22] on input "bessy" at bounding box center [199, 18] width 133 height 21
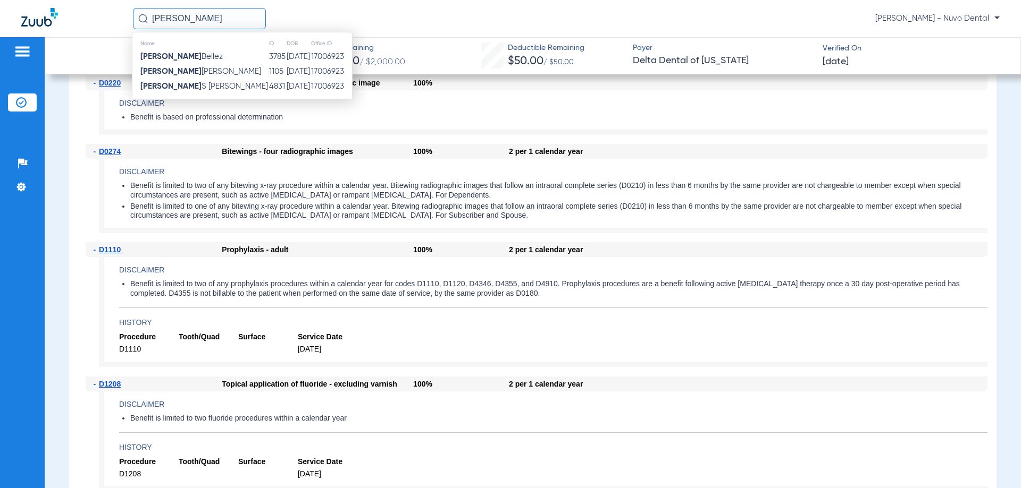
type input "[PERSON_NAME]"
click at [215, 88] on span "[PERSON_NAME]" at bounding box center [204, 86] width 128 height 8
